Goal: Transaction & Acquisition: Purchase product/service

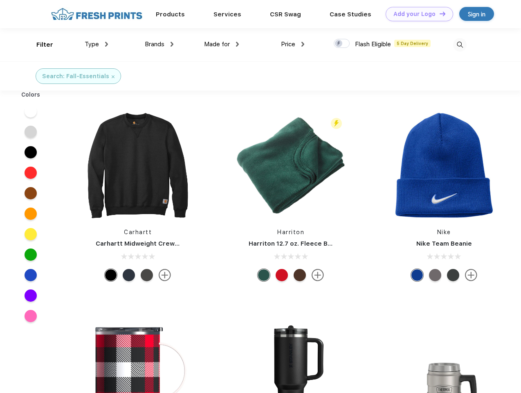
click at [417, 14] on link "Add your Logo Design Tool" at bounding box center [420, 14] width 68 height 14
click at [0, 0] on div "Design Tool" at bounding box center [0, 0] width 0 height 0
click at [439, 14] on link "Add your Logo Design Tool" at bounding box center [420, 14] width 68 height 14
click at [39, 45] on div "Filter" at bounding box center [44, 44] width 17 height 9
click at [97, 44] on span "Type" at bounding box center [92, 44] width 14 height 7
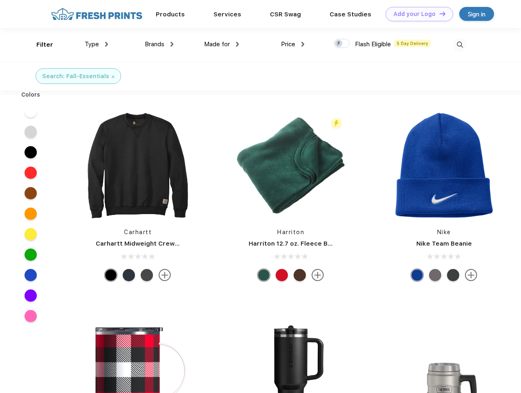
click at [159, 44] on span "Brands" at bounding box center [155, 44] width 20 height 7
click at [222, 44] on span "Made for" at bounding box center [217, 44] width 26 height 7
click at [293, 44] on span "Price" at bounding box center [288, 44] width 14 height 7
click at [342, 44] on div at bounding box center [342, 43] width 16 height 9
click at [339, 44] on input "checkbox" at bounding box center [336, 40] width 5 height 5
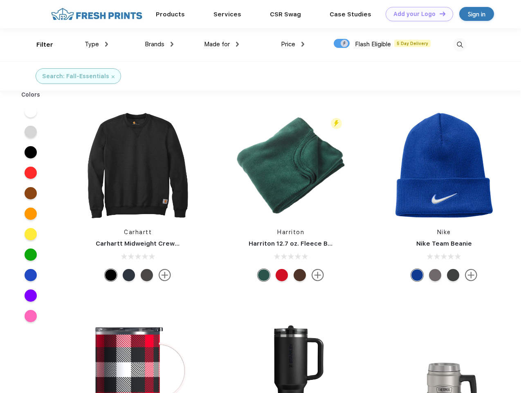
click at [460, 45] on img at bounding box center [460, 45] width 14 height 14
